Goal: Communication & Community: Answer question/provide support

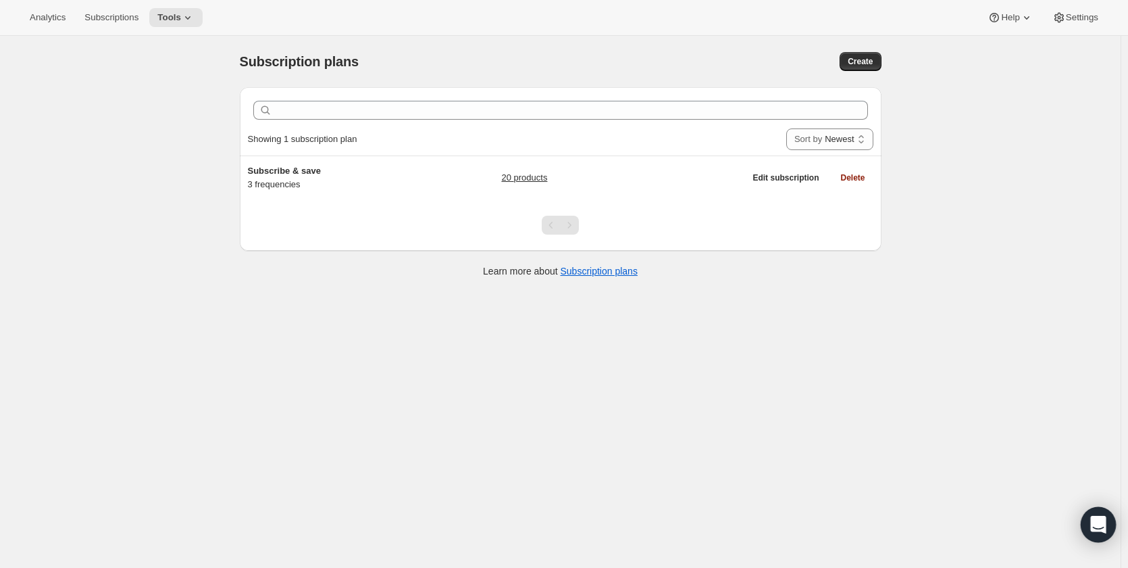
click at [1105, 529] on icon "Open Intercom Messenger" at bounding box center [1099, 525] width 16 height 18
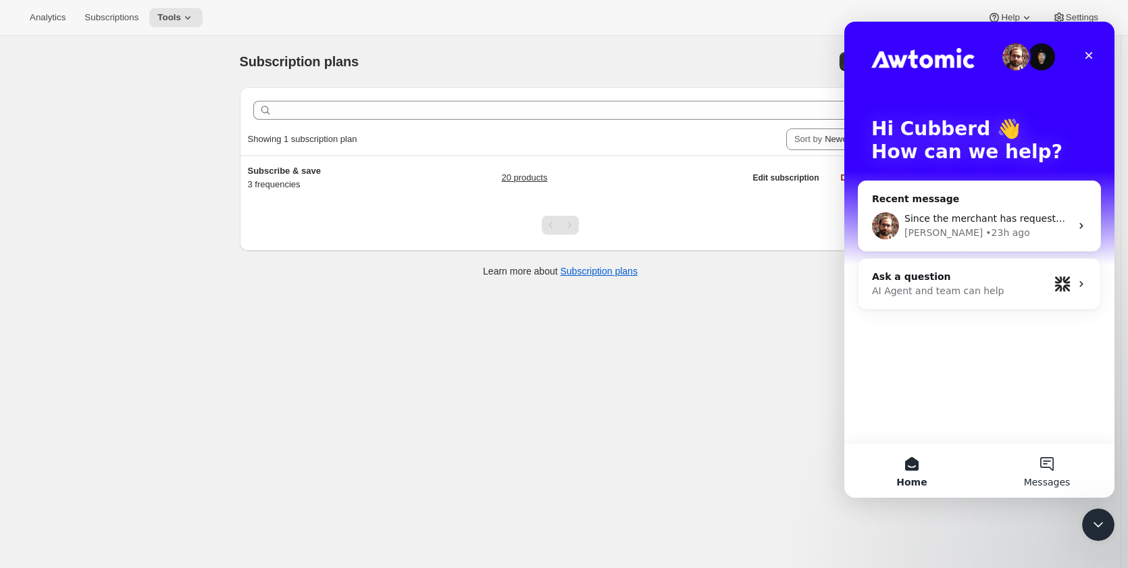
click at [1053, 466] on button "Messages" at bounding box center [1047, 470] width 135 height 54
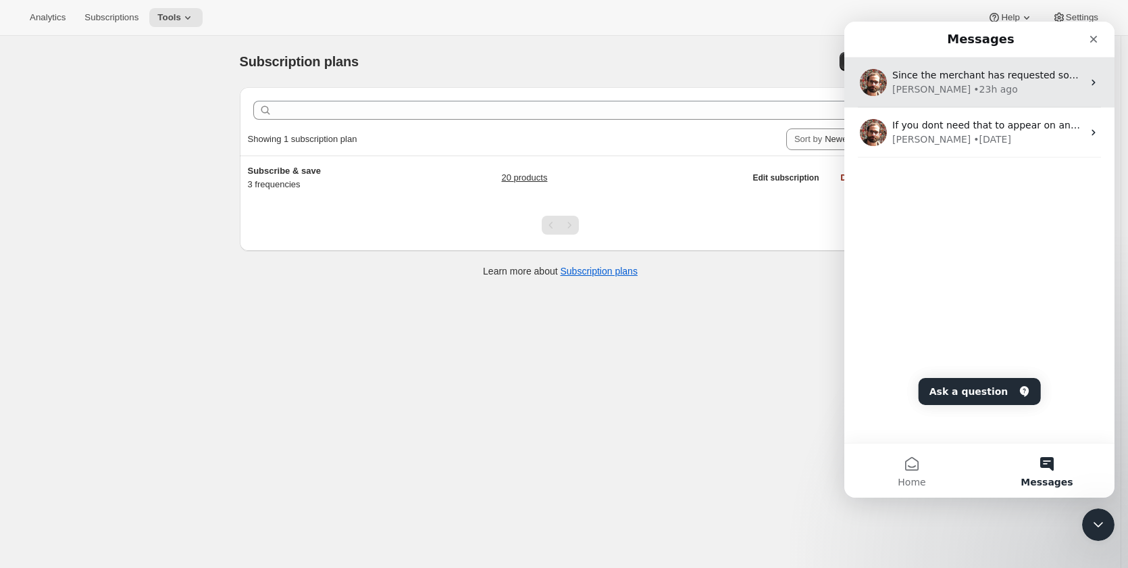
click at [971, 88] on div "[PERSON_NAME] • 23h ago" at bounding box center [988, 89] width 191 height 14
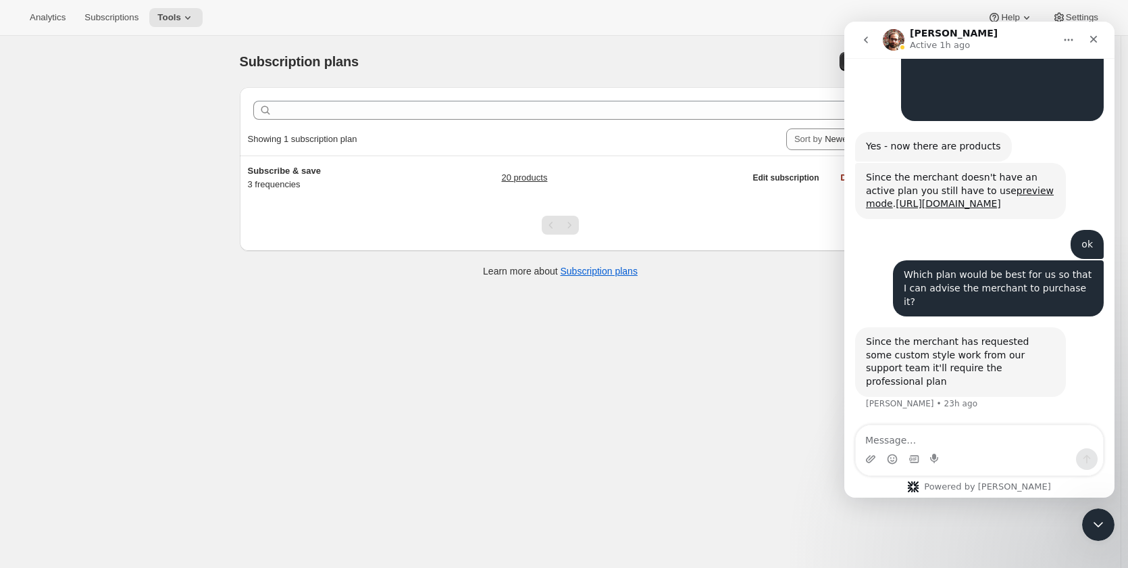
scroll to position [1718, 0]
click at [1010, 434] on textarea "Message…" at bounding box center [979, 436] width 247 height 23
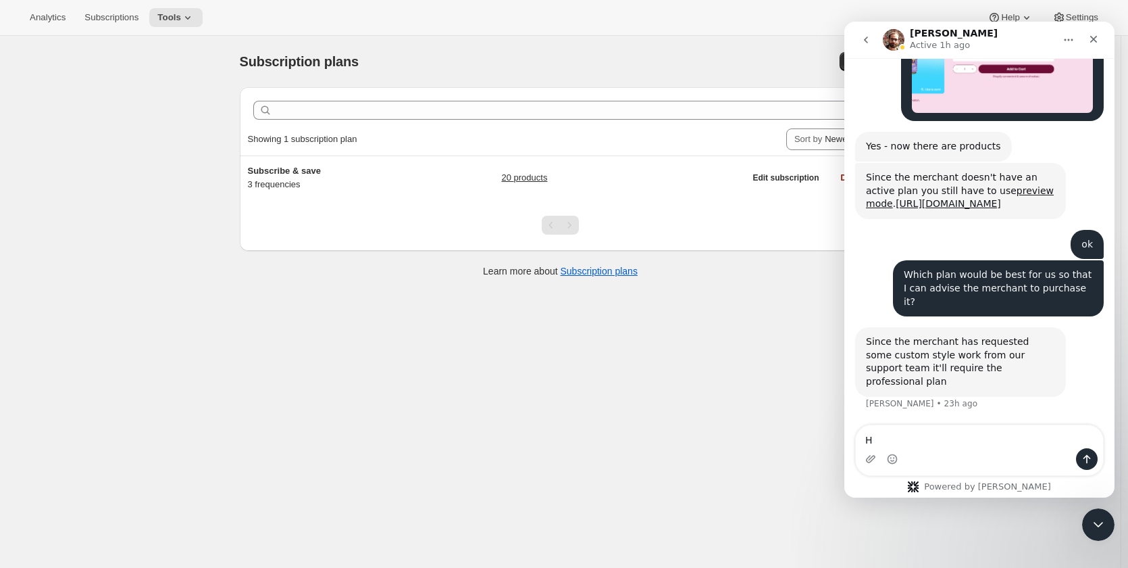
type textarea "Hi"
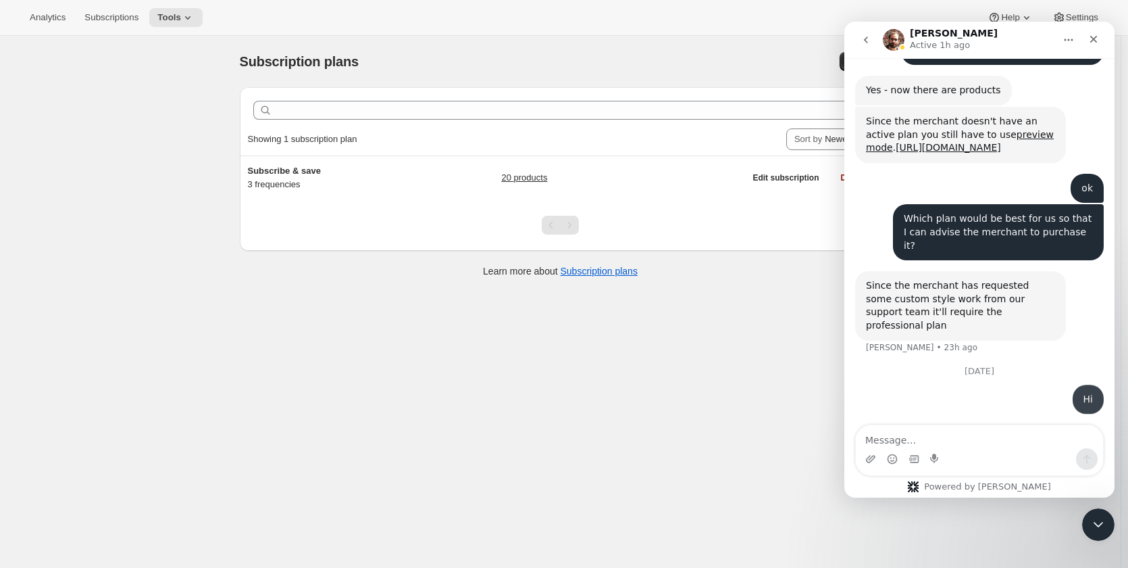
scroll to position [1794, 0]
